Goal: Transaction & Acquisition: Purchase product/service

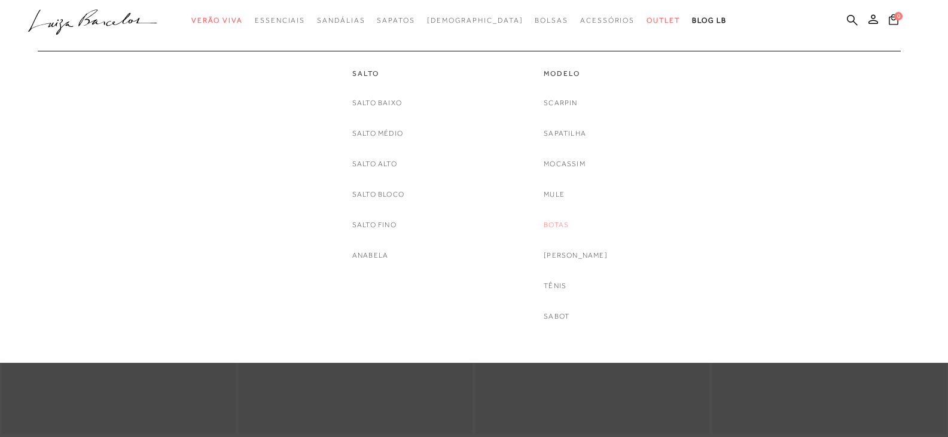
click at [567, 224] on link "Botas" at bounding box center [556, 225] width 25 height 13
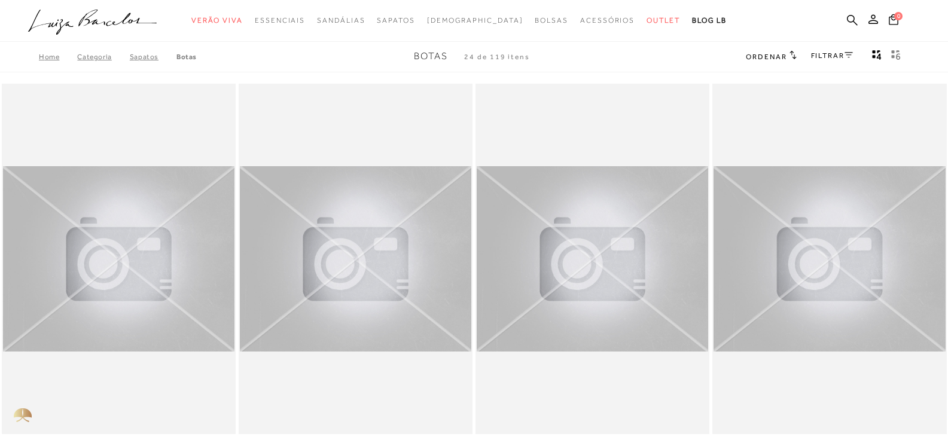
click at [833, 56] on link "FILTRAR" at bounding box center [832, 55] width 42 height 8
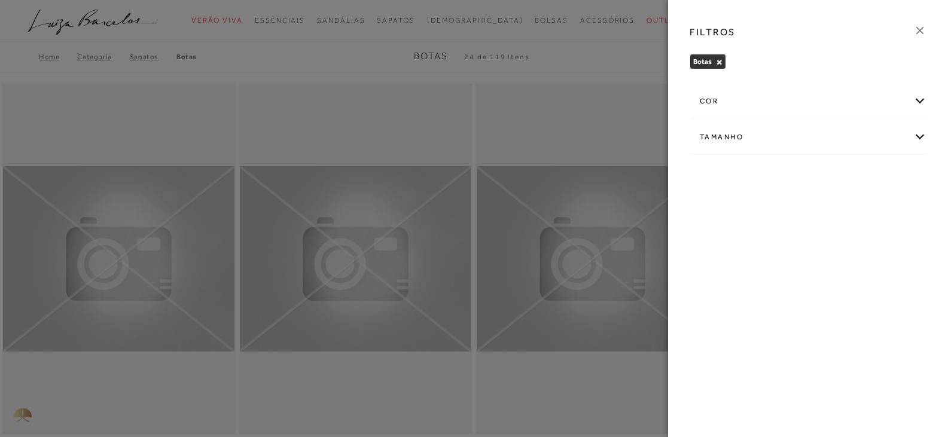
click at [797, 99] on div "cor" at bounding box center [809, 102] width 236 height 32
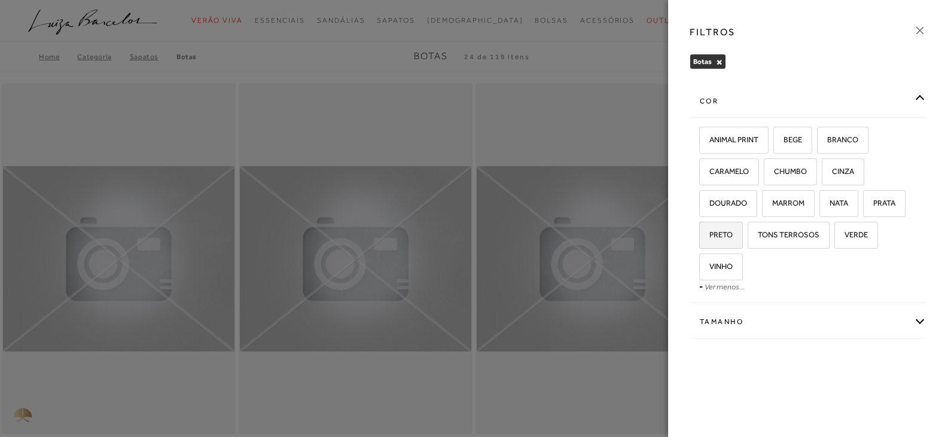
click at [734, 230] on label "PRETO" at bounding box center [721, 236] width 42 height 26
click at [710, 231] on input "PRETO" at bounding box center [704, 237] width 12 height 12
checkbox input "true"
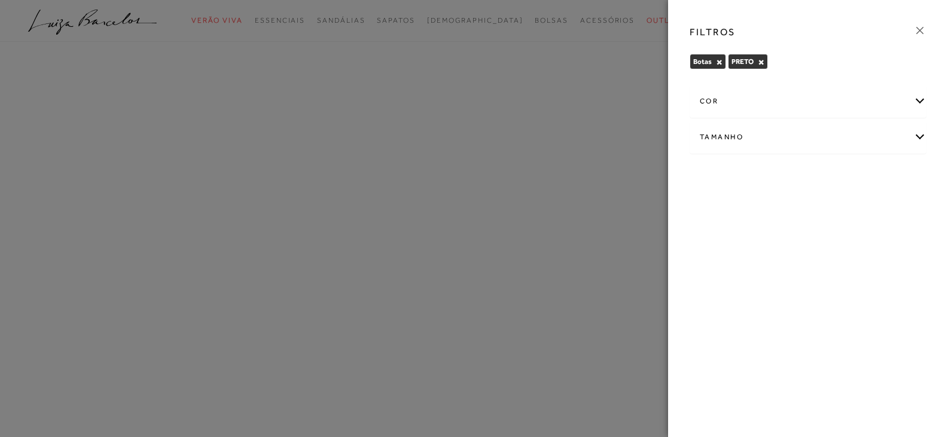
click at [924, 29] on icon at bounding box center [920, 30] width 13 height 13
